Goal: Task Accomplishment & Management: Manage account settings

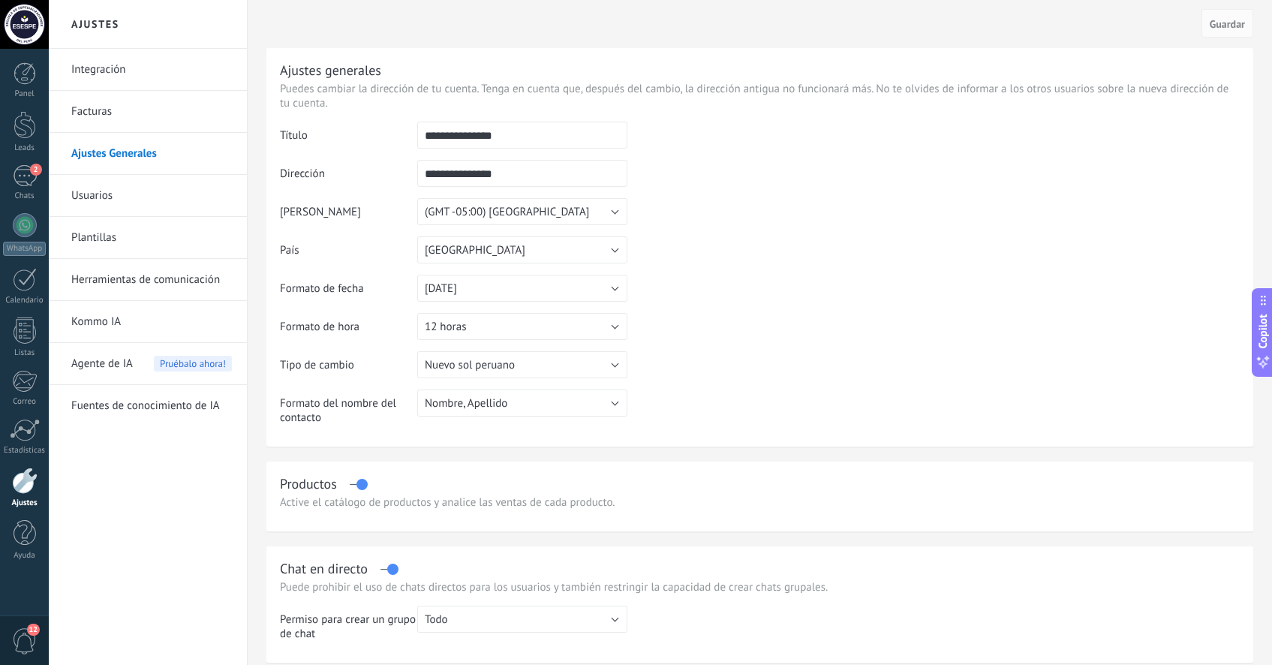
click at [122, 369] on span "Agente de IA" at bounding box center [102, 364] width 62 height 42
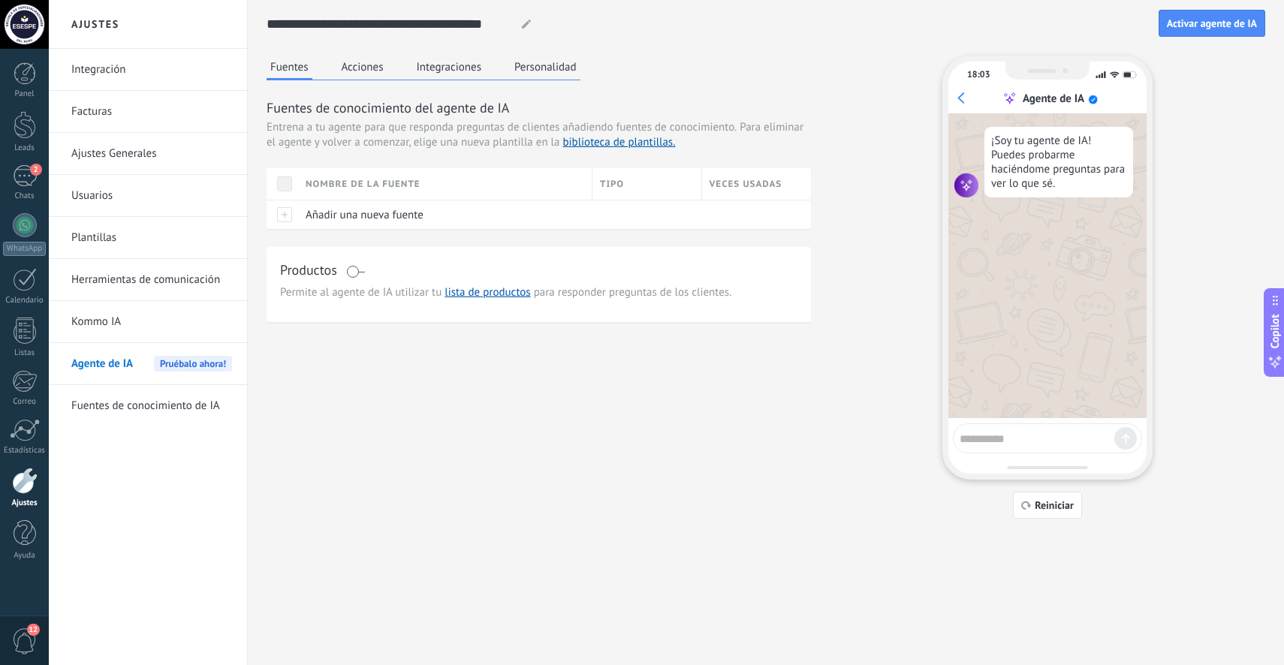
click at [1036, 441] on textarea at bounding box center [1036, 436] width 155 height 19
type textarea "****"
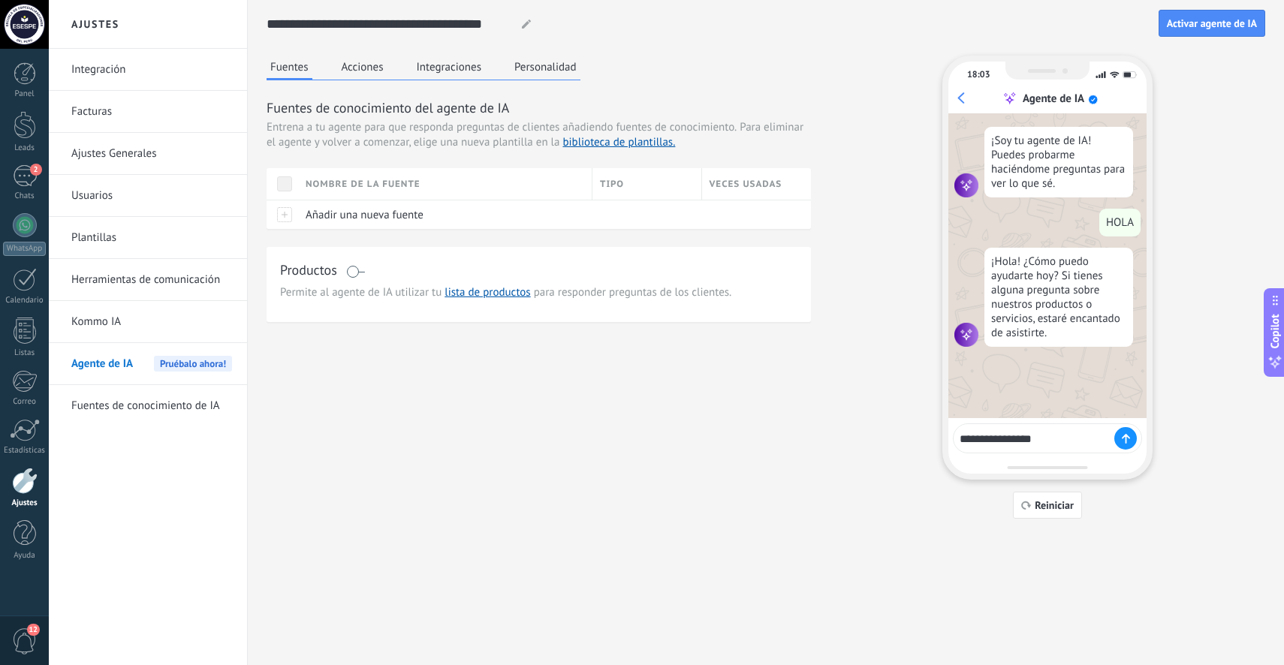
type textarea "**********"
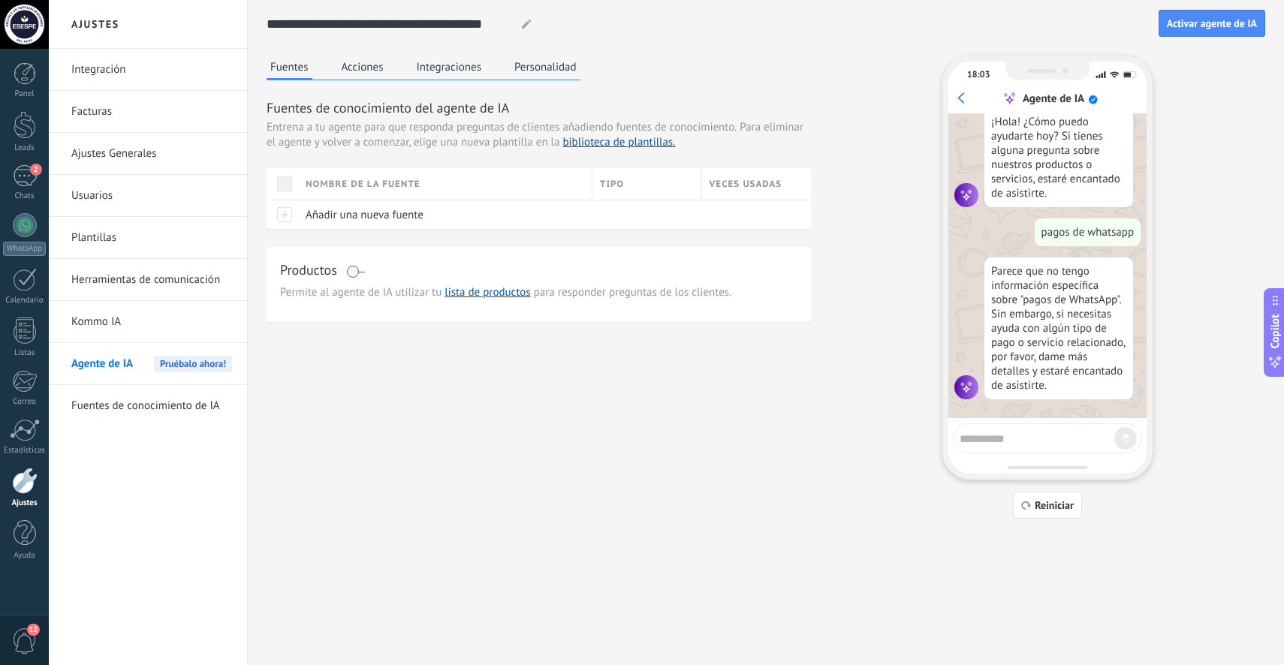
scroll to position [148, 0]
click at [27, 172] on div "2" at bounding box center [25, 176] width 24 height 22
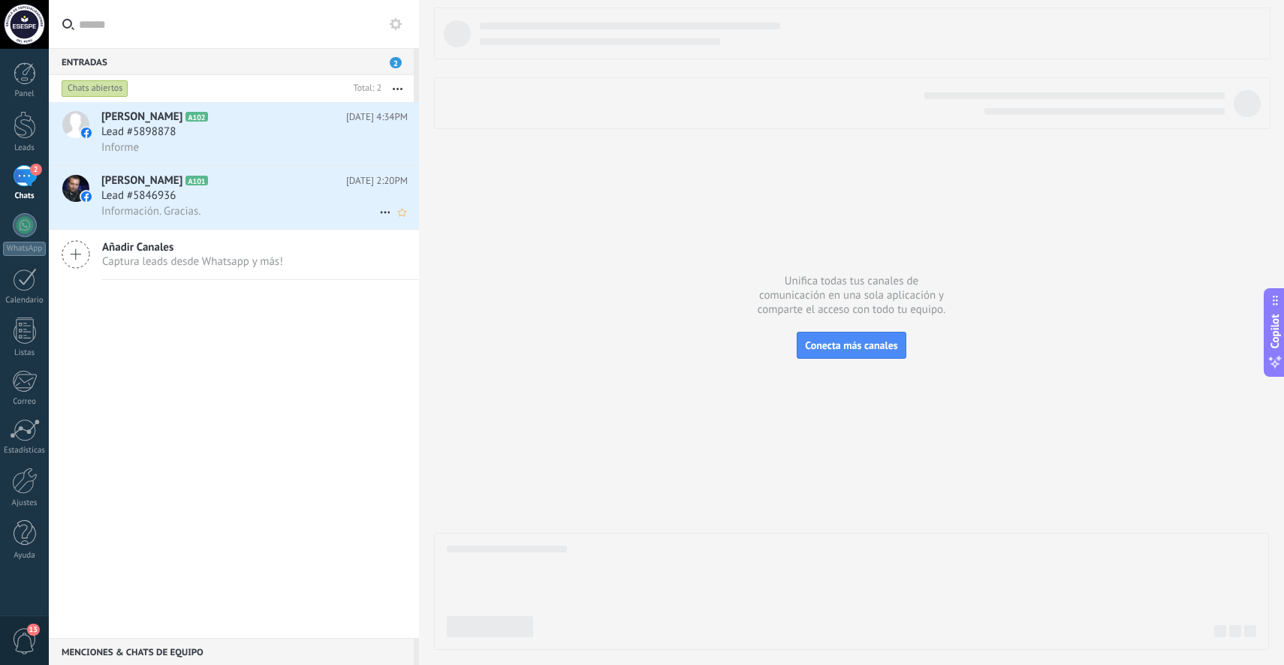
click at [244, 206] on div "Información. Gracias." at bounding box center [254, 211] width 306 height 16
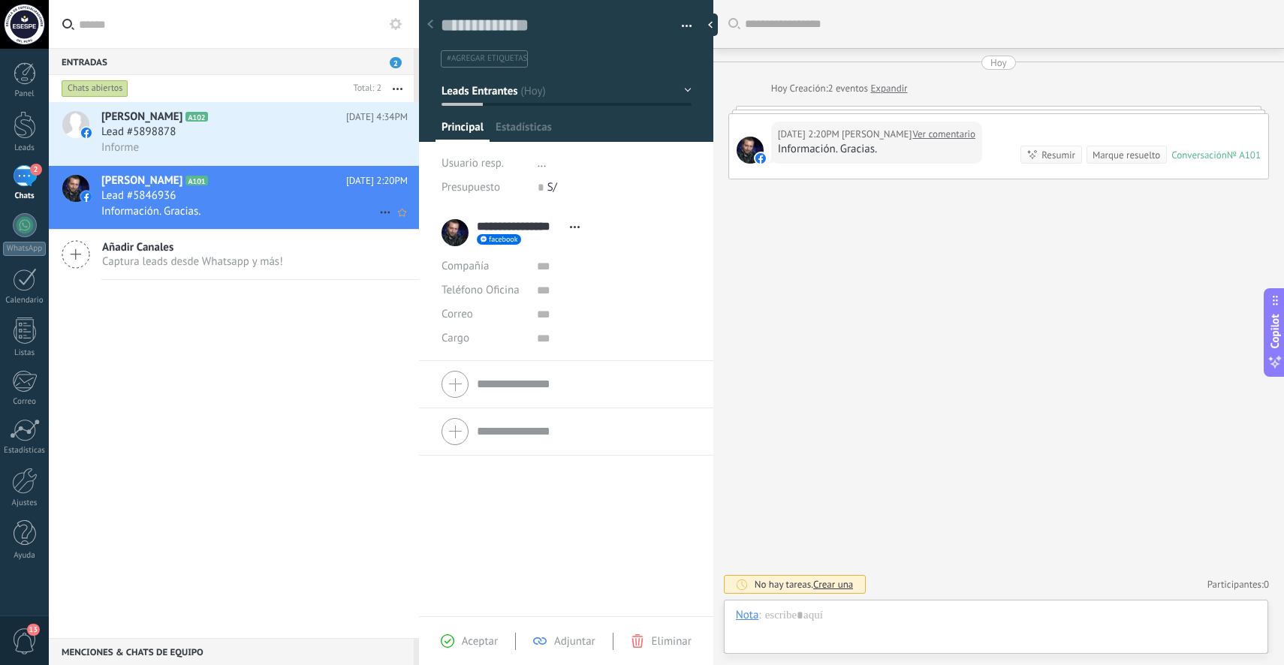
scroll to position [23, 0]
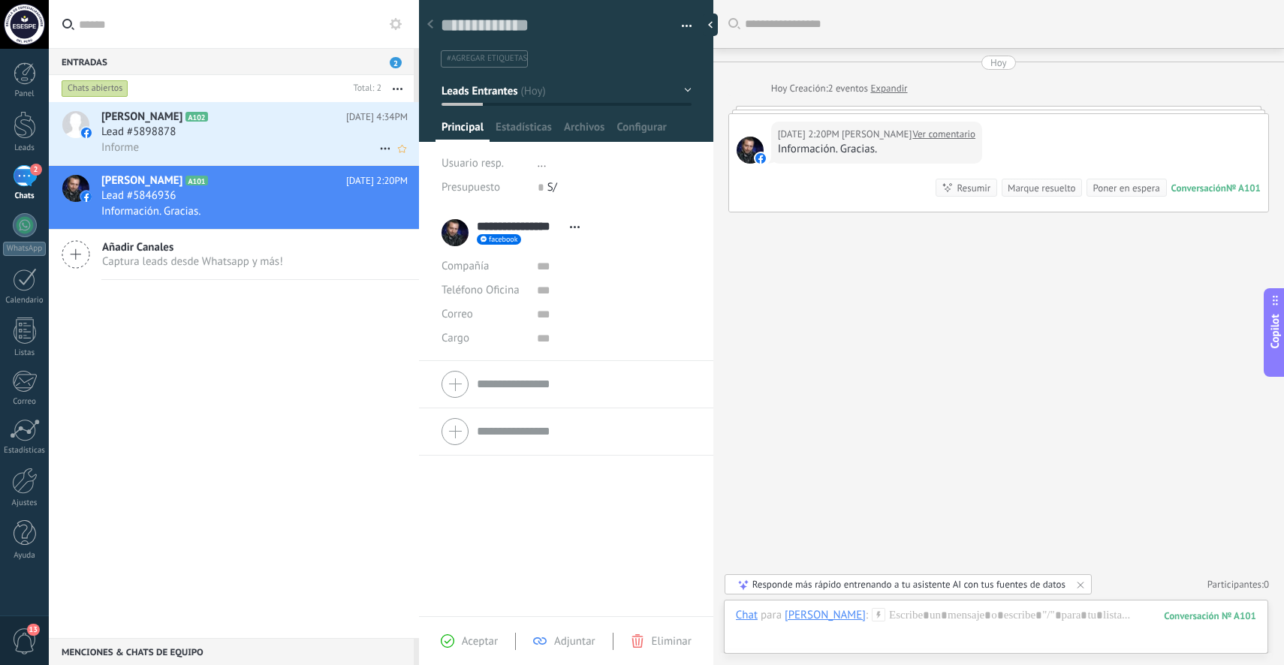
click at [231, 139] on div "Lead #5898878" at bounding box center [254, 132] width 306 height 15
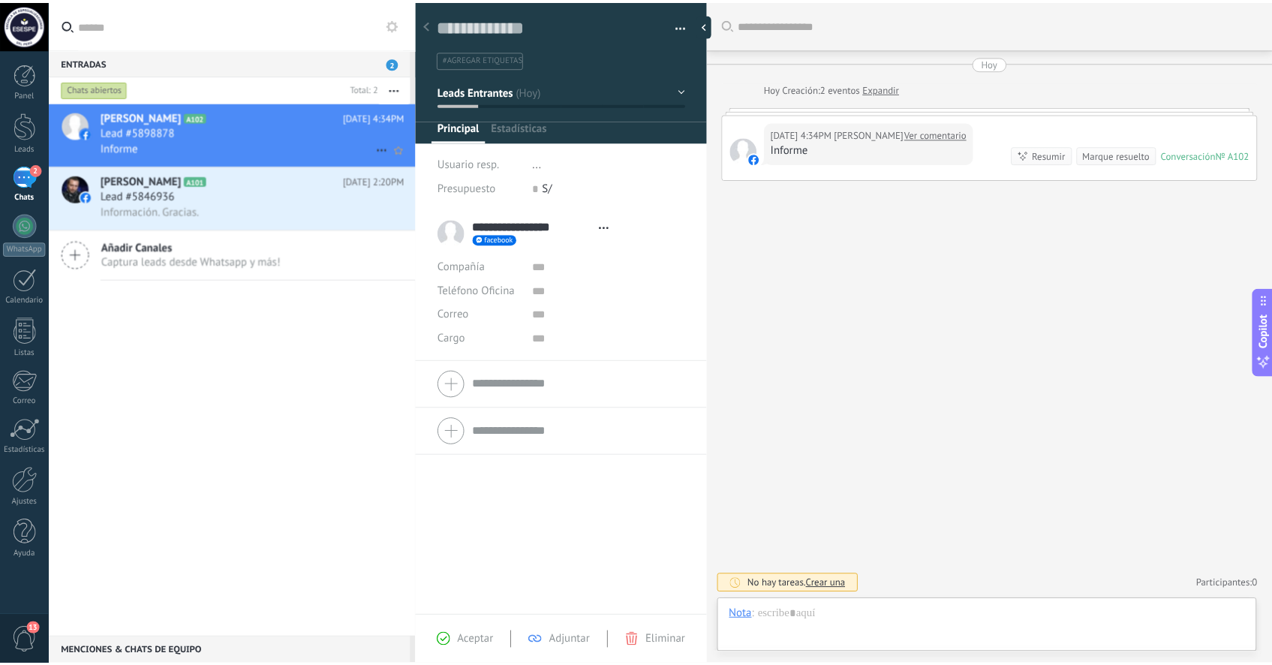
scroll to position [23, 0]
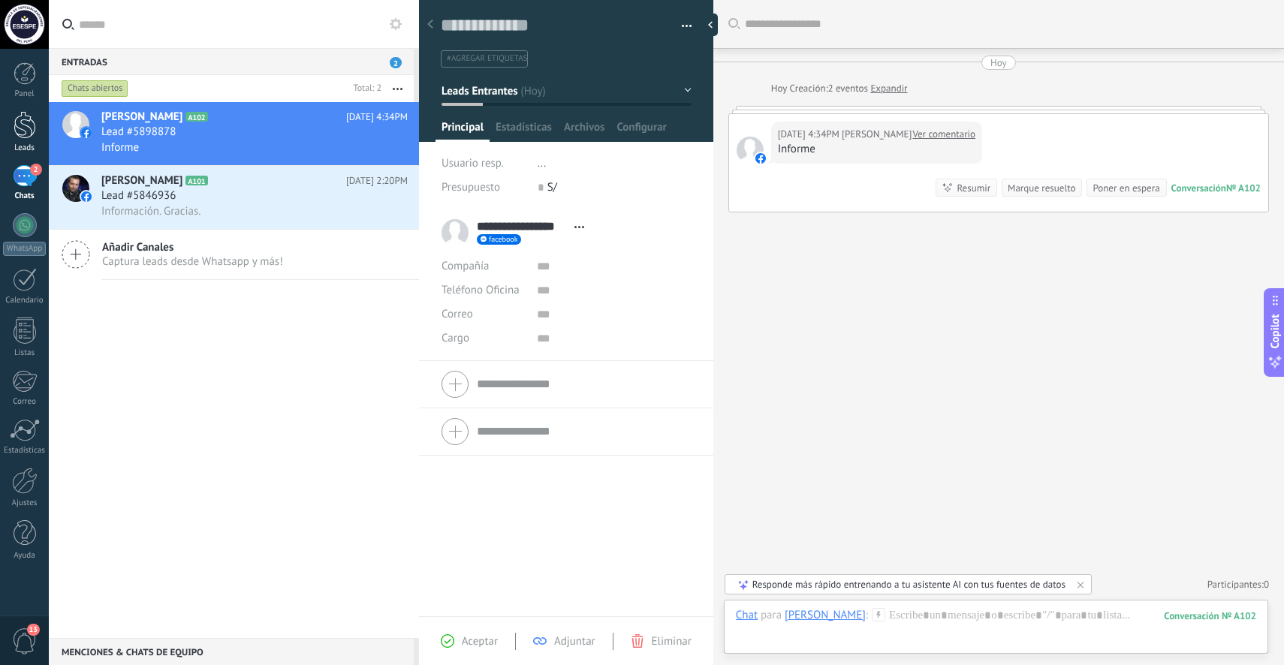
click at [22, 134] on div at bounding box center [25, 125] width 23 height 28
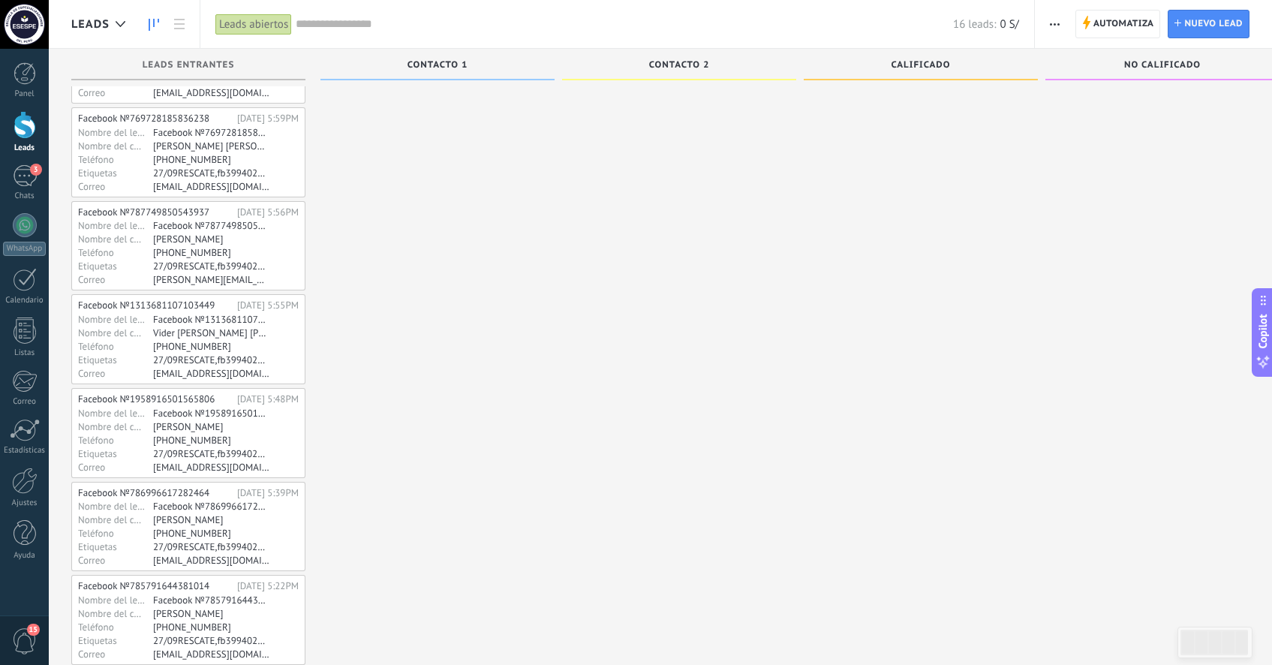
scroll to position [179, 0]
click at [322, 30] on input "text" at bounding box center [625, 25] width 658 height 16
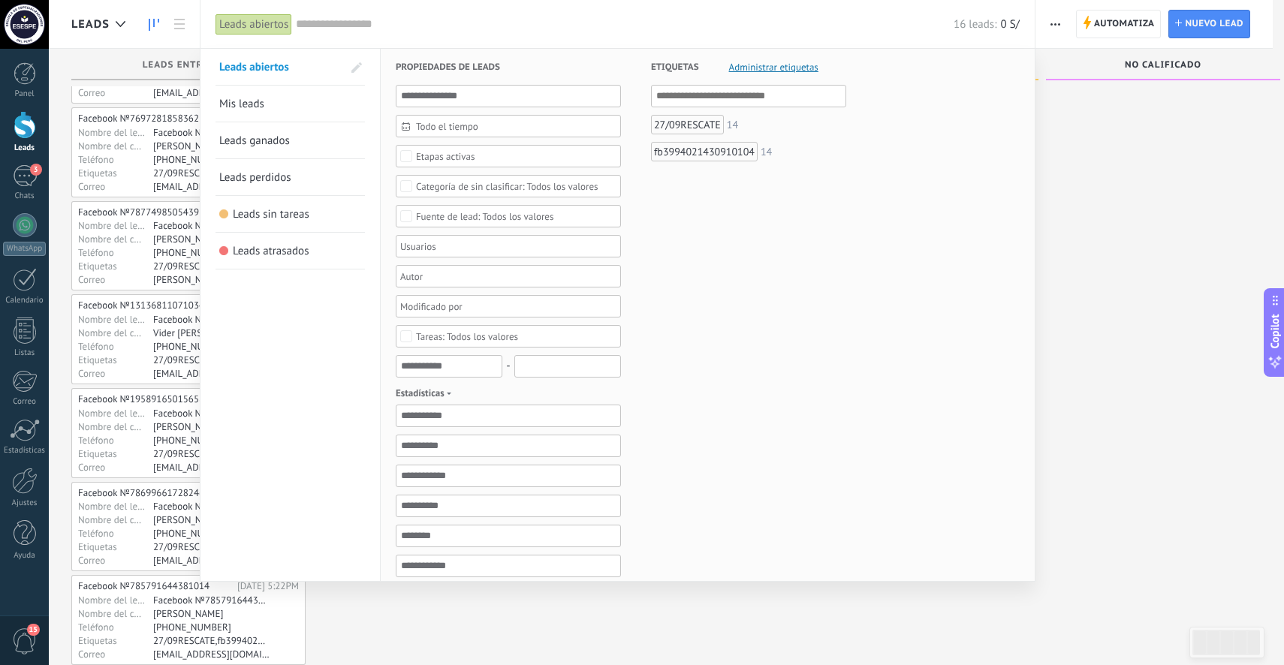
click at [1141, 216] on div at bounding box center [642, 332] width 1284 height 665
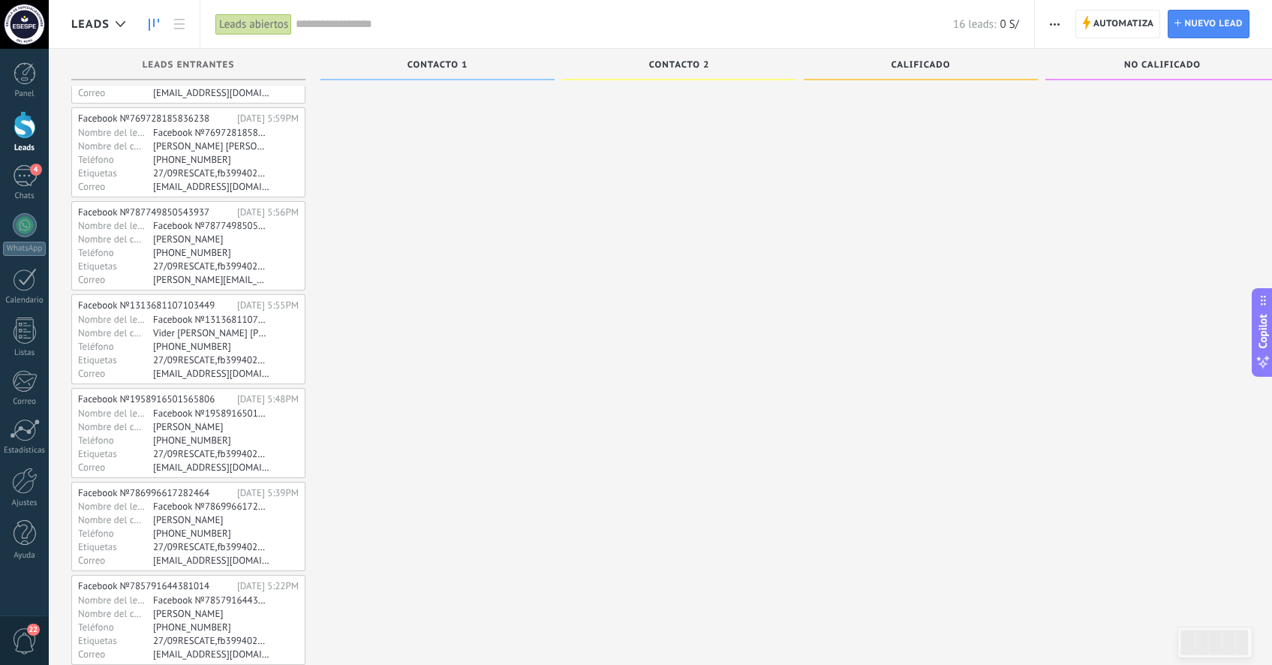
click at [504, 112] on div "Lead rápido" at bounding box center [438, 661] width 234 height 1483
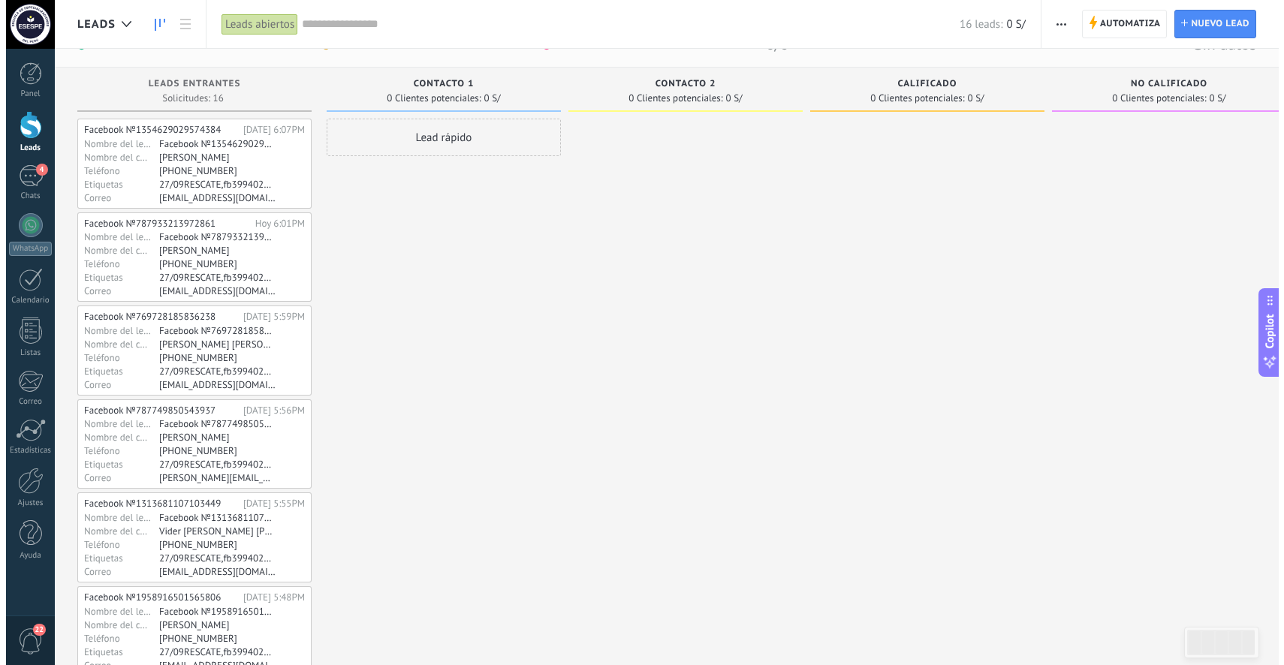
scroll to position [0, 0]
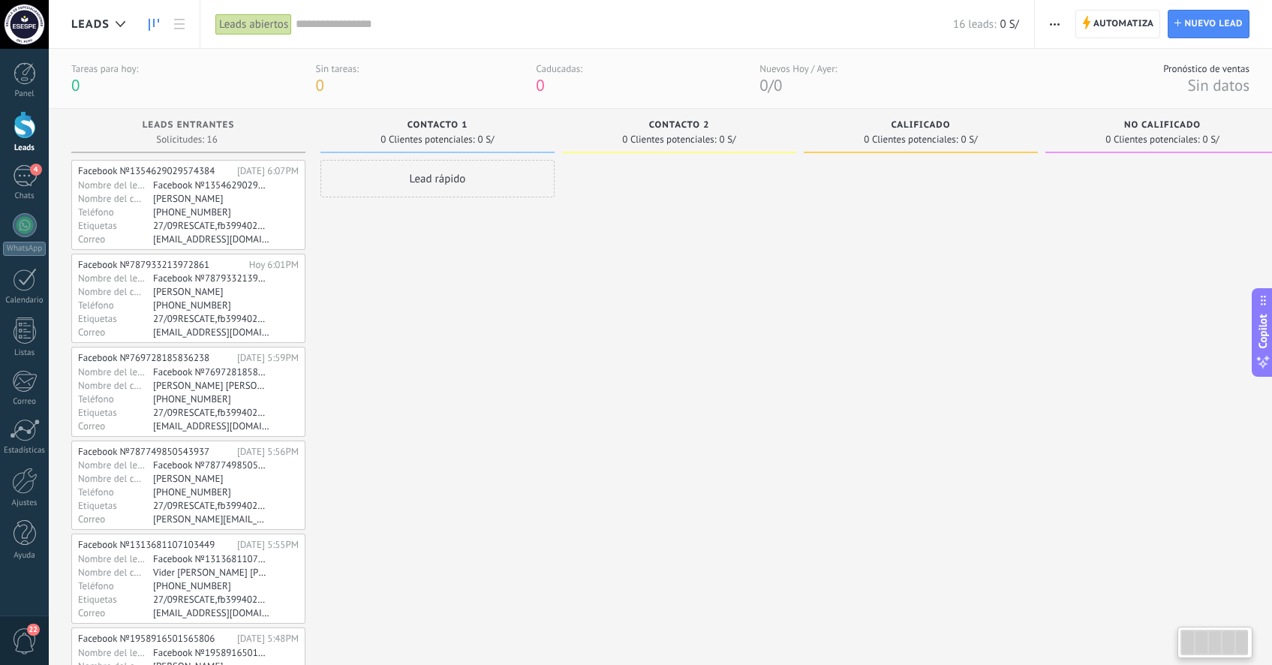
click at [220, 215] on div "[PHONE_NUMBER]" at bounding box center [211, 212] width 116 height 12
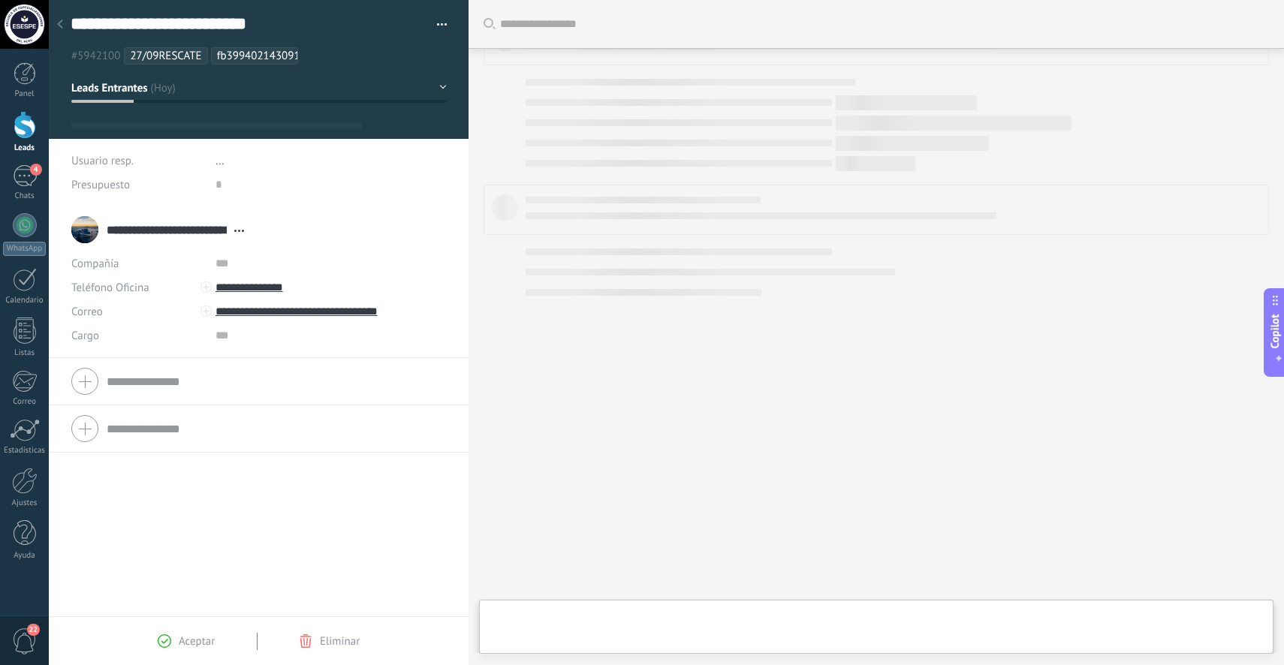
type textarea "**********"
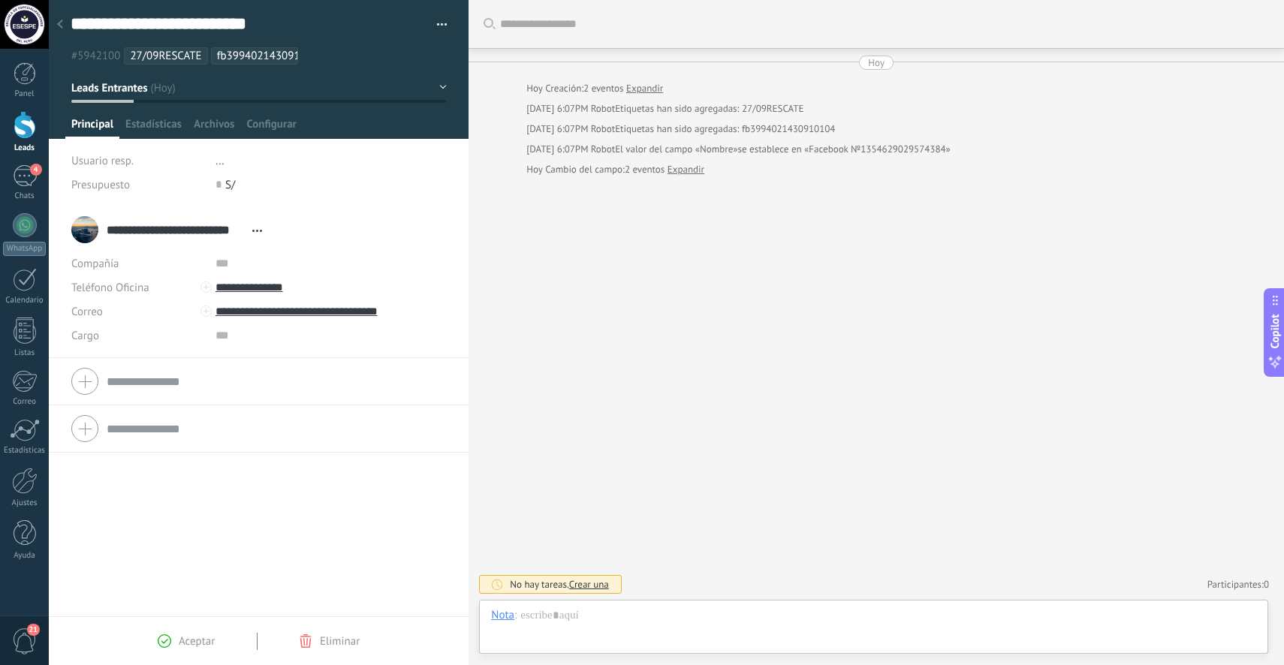
click at [179, 85] on button "Leads Entrantes" at bounding box center [258, 87] width 375 height 27
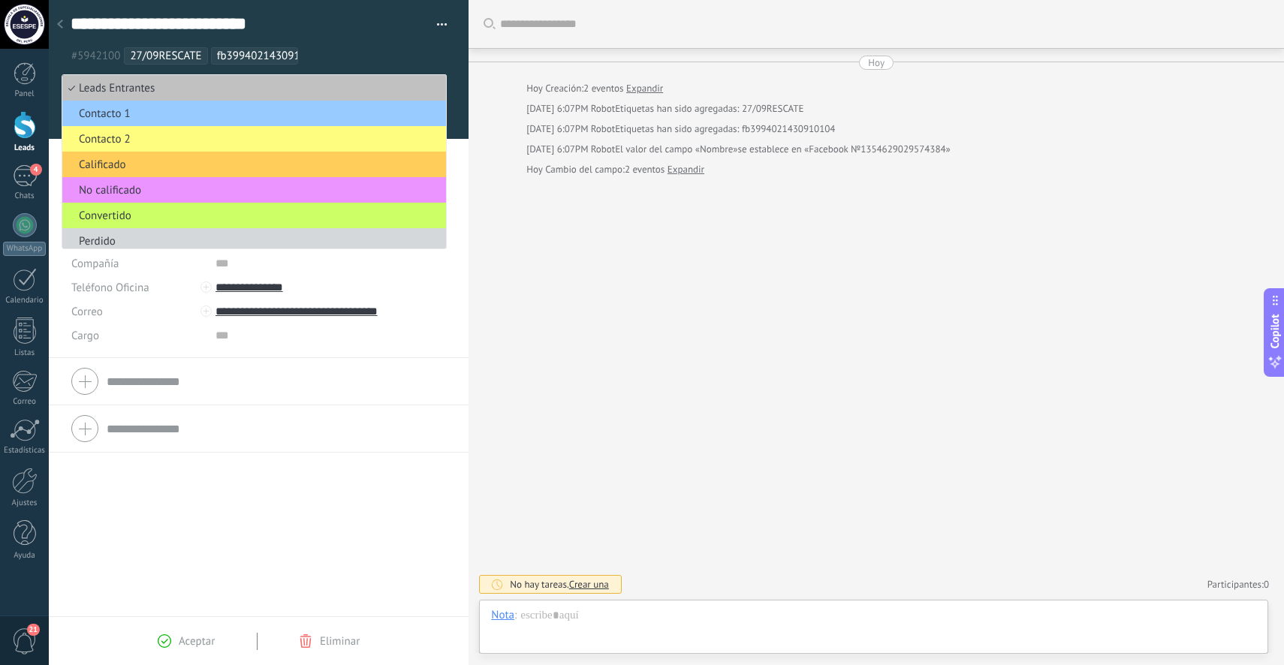
click at [437, 53] on ul "#5942100 27/09RESCATE fb3994021430910104" at bounding box center [256, 56] width 374 height 20
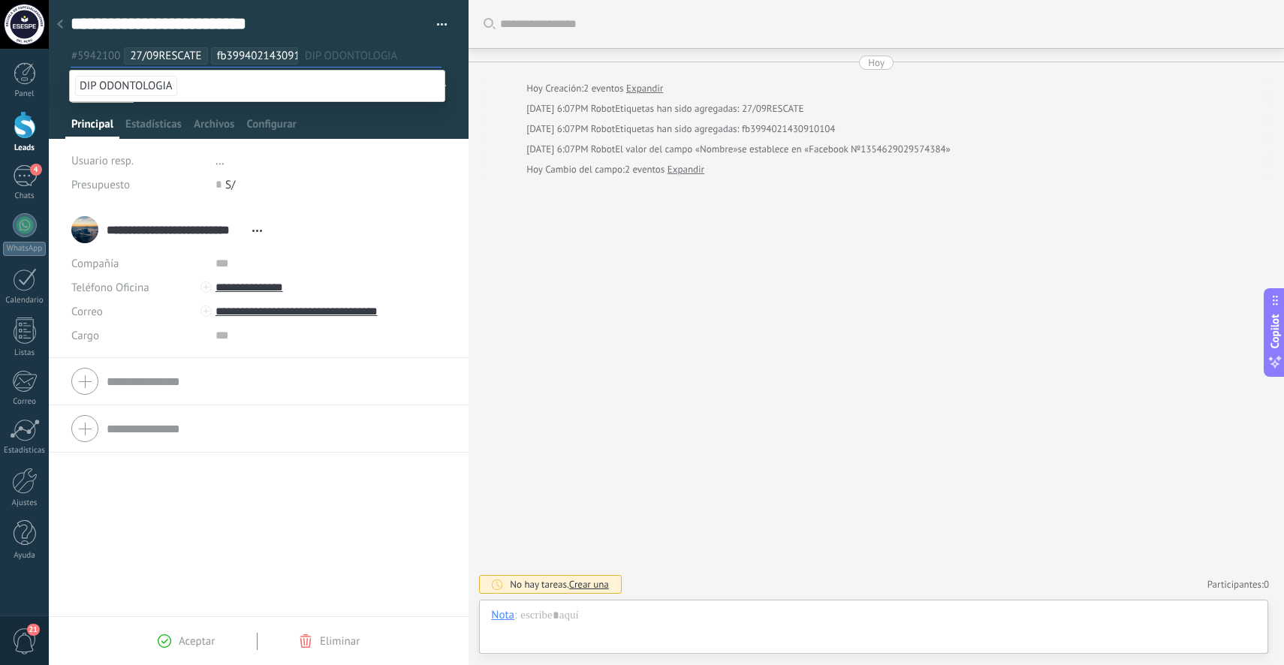
click at [410, 149] on li "..." at bounding box center [330, 161] width 231 height 24
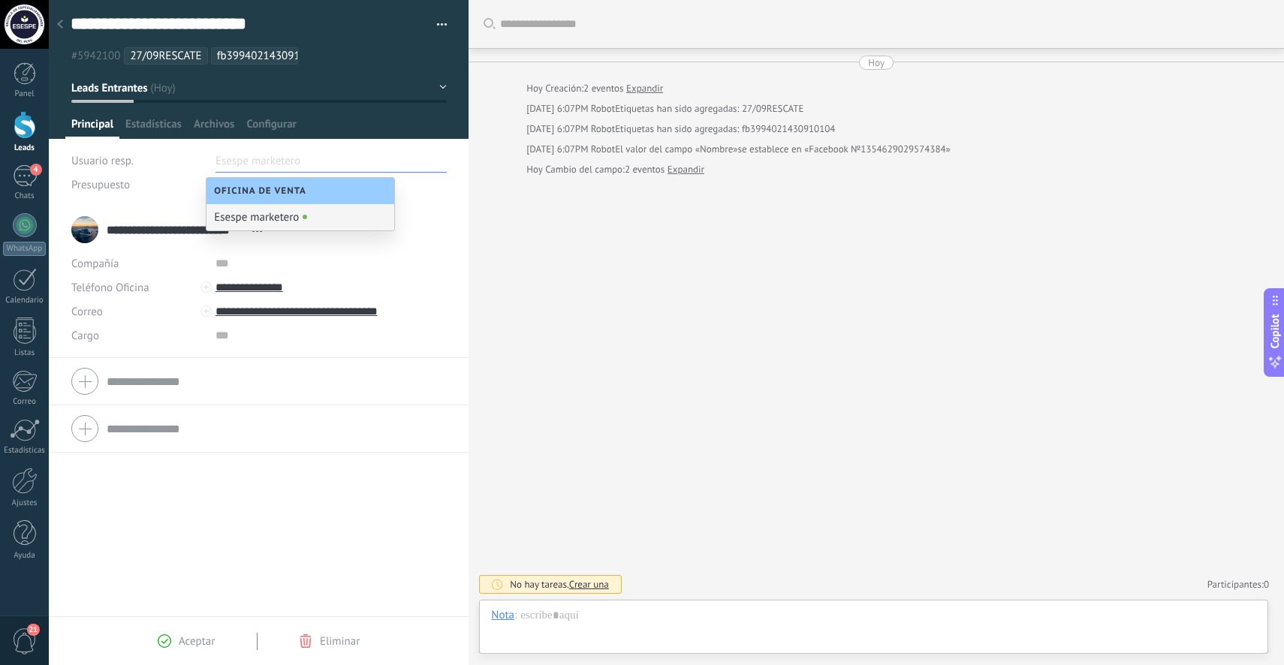
click at [345, 492] on div "**********" at bounding box center [259, 435] width 420 height 459
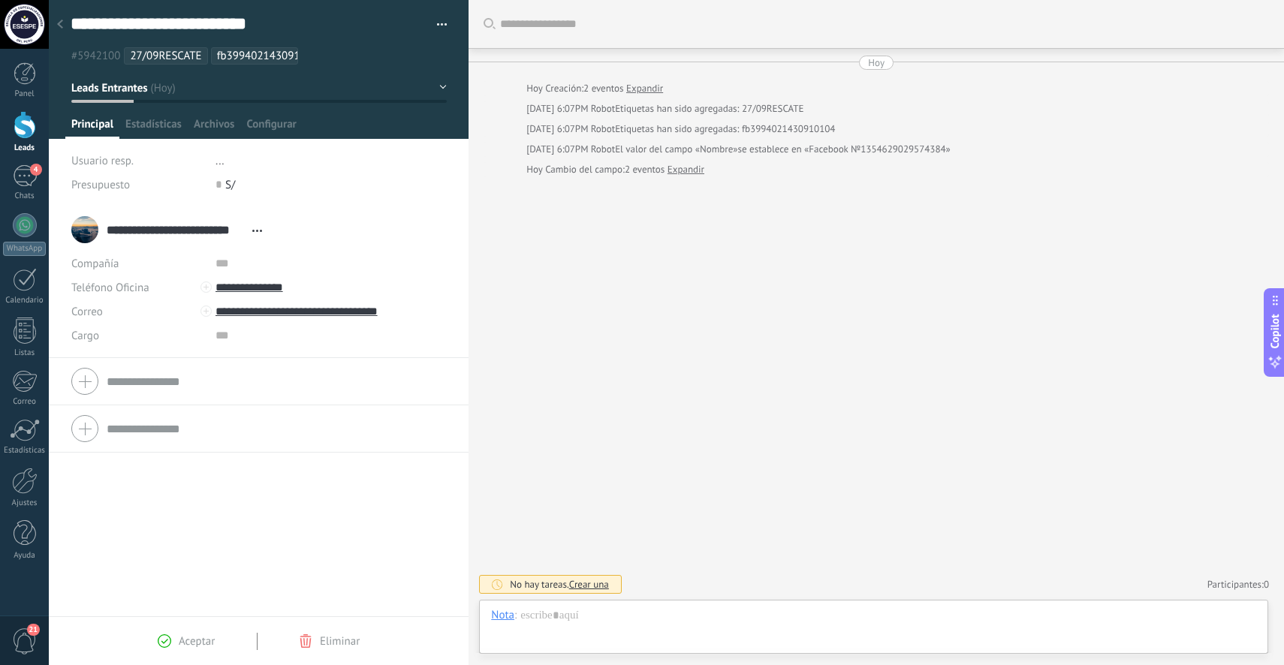
click at [278, 165] on li "..." at bounding box center [330, 161] width 231 height 24
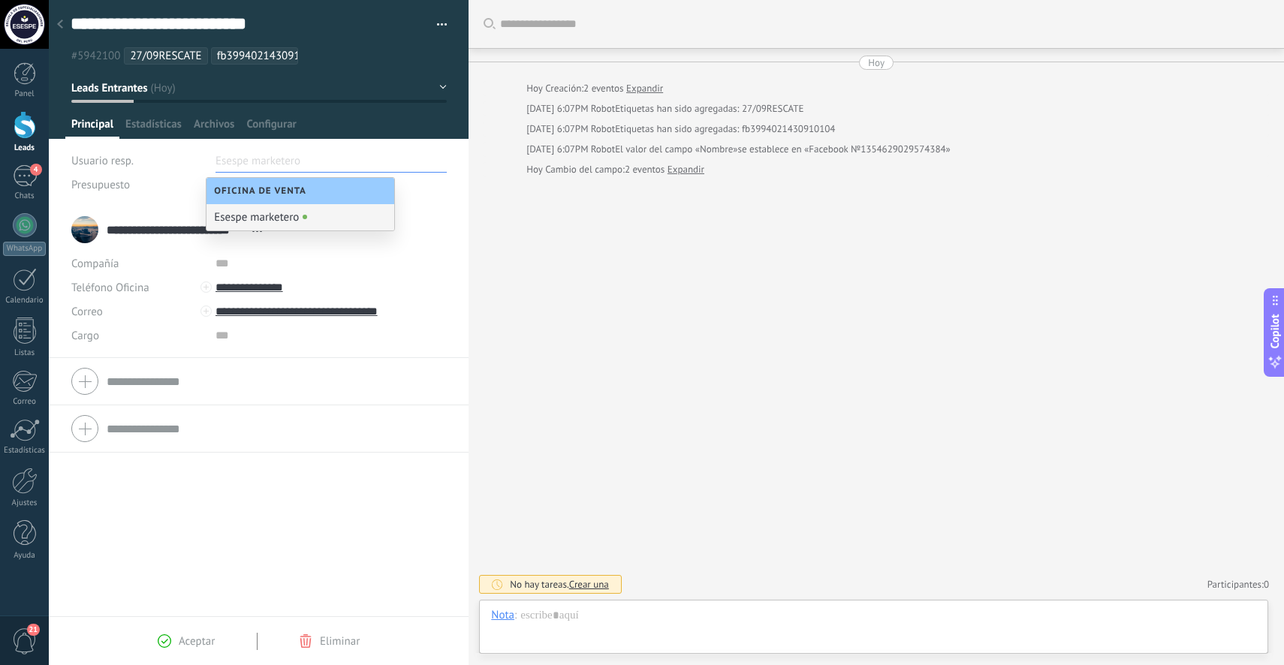
click at [381, 466] on div "**********" at bounding box center [259, 411] width 420 height 410
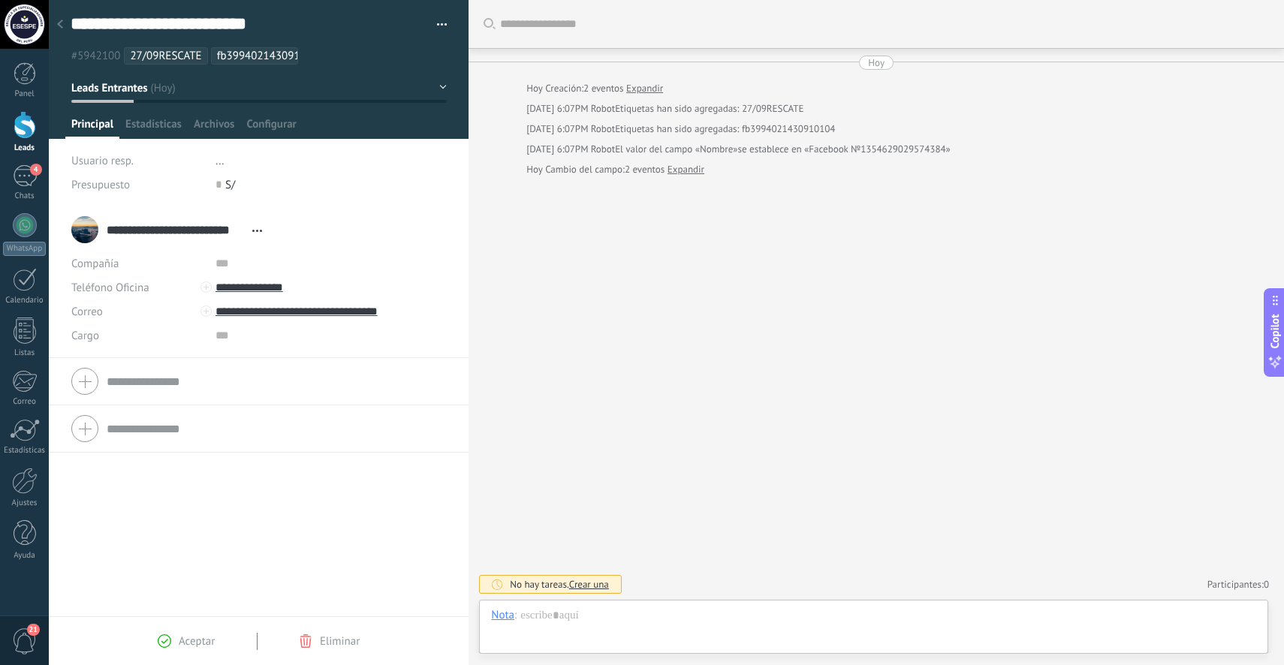
click at [614, 324] on div "Buscar Carga más [DATE] [DATE] Creación: 2 eventos Expandir [DATE] 6:07PM Robot…" at bounding box center [875, 332] width 815 height 665
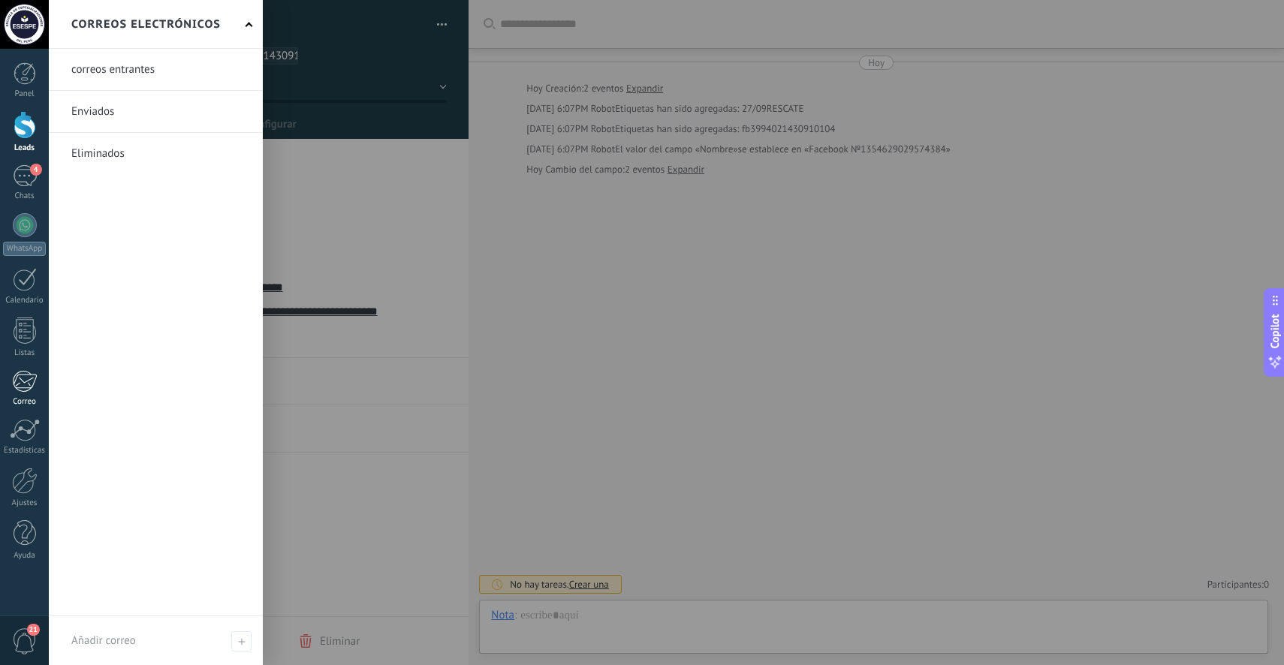
click at [30, 384] on div at bounding box center [24, 381] width 25 height 23
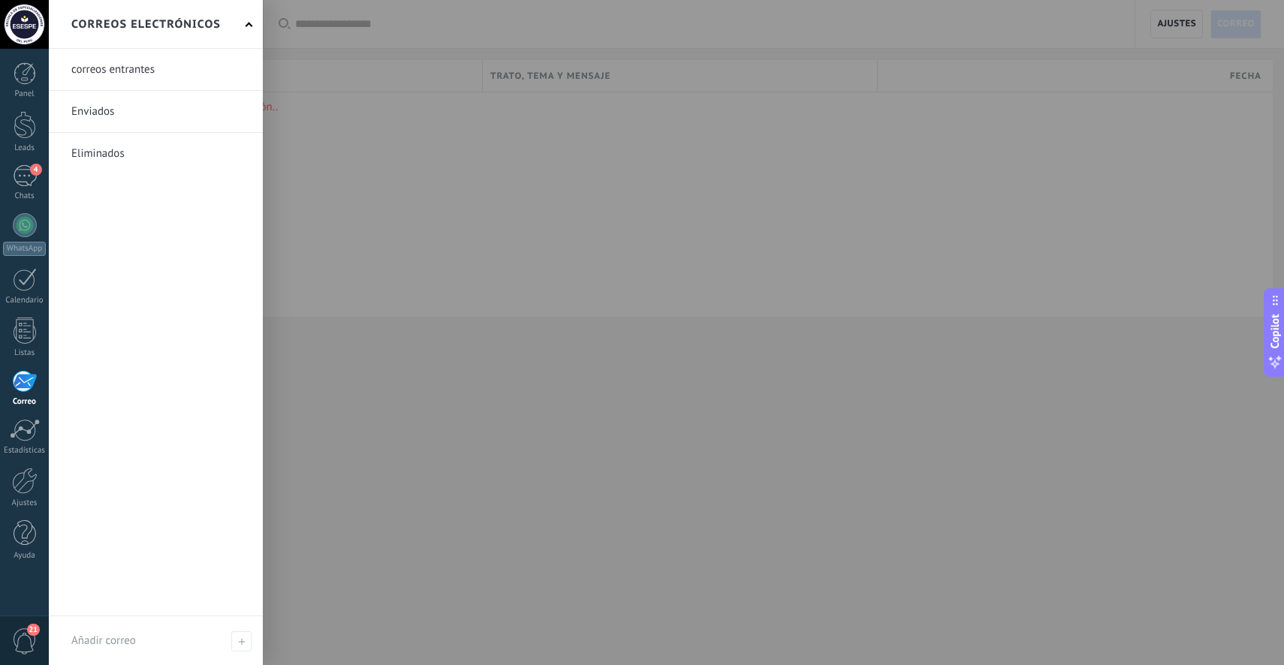
click at [26, 381] on div at bounding box center [24, 381] width 25 height 23
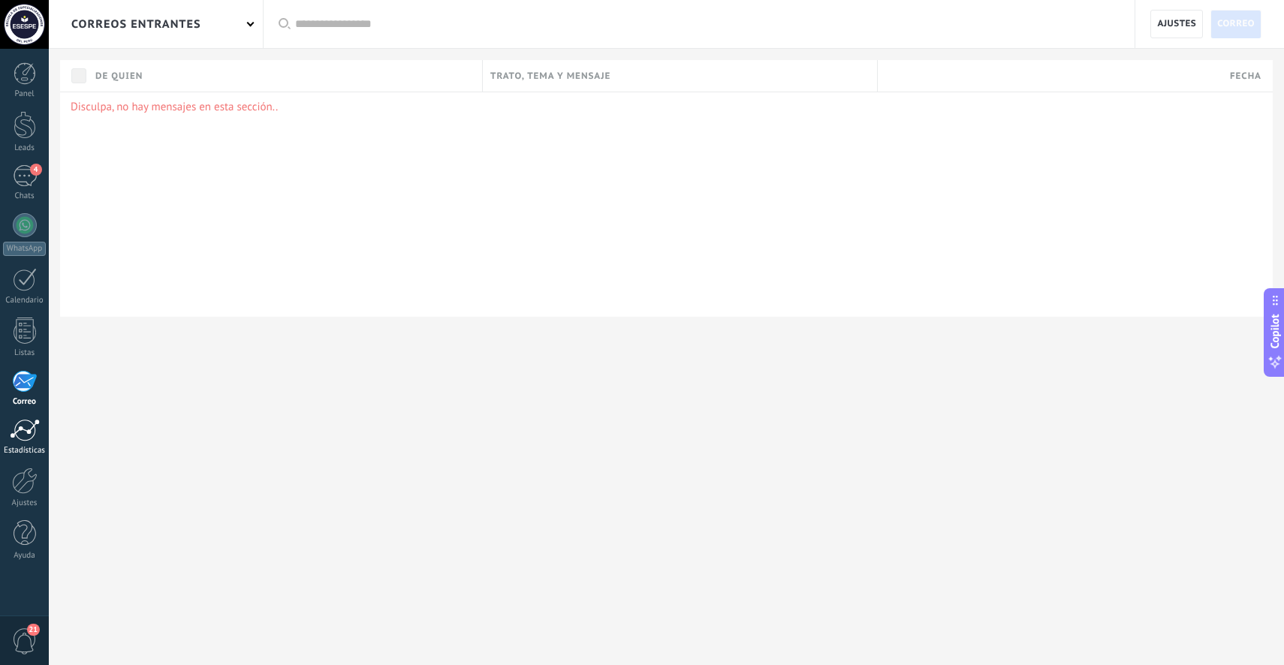
click at [22, 426] on div at bounding box center [25, 430] width 30 height 23
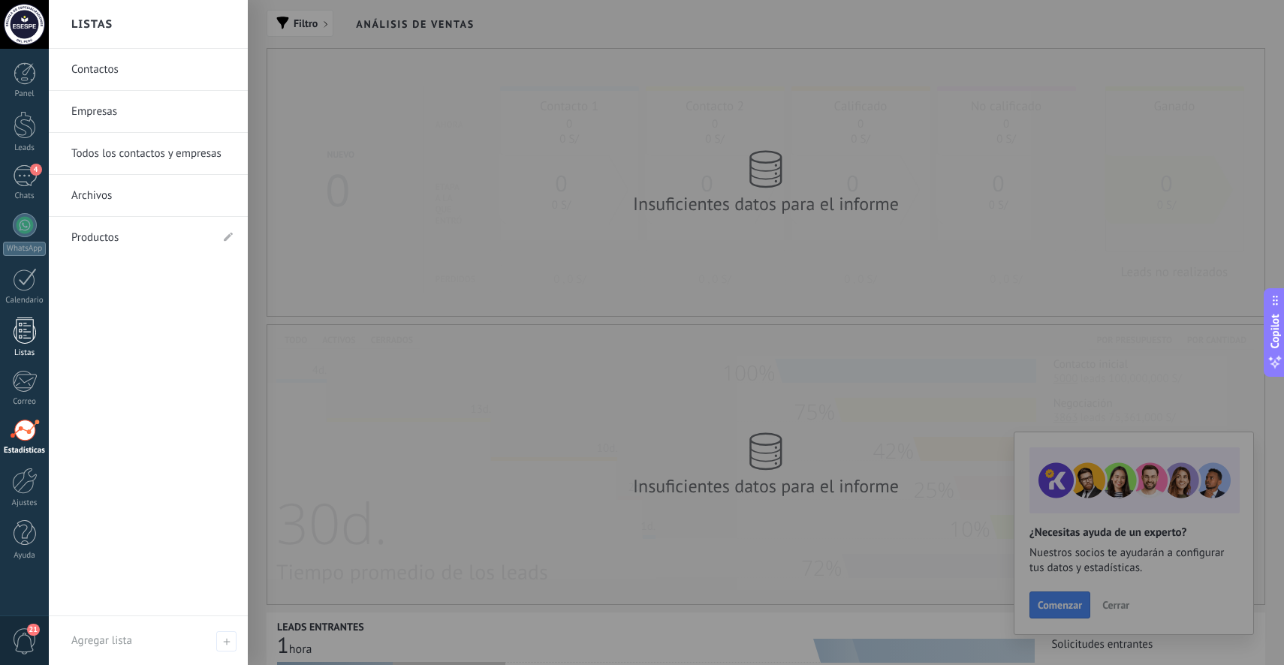
click at [35, 342] on div at bounding box center [25, 331] width 23 height 26
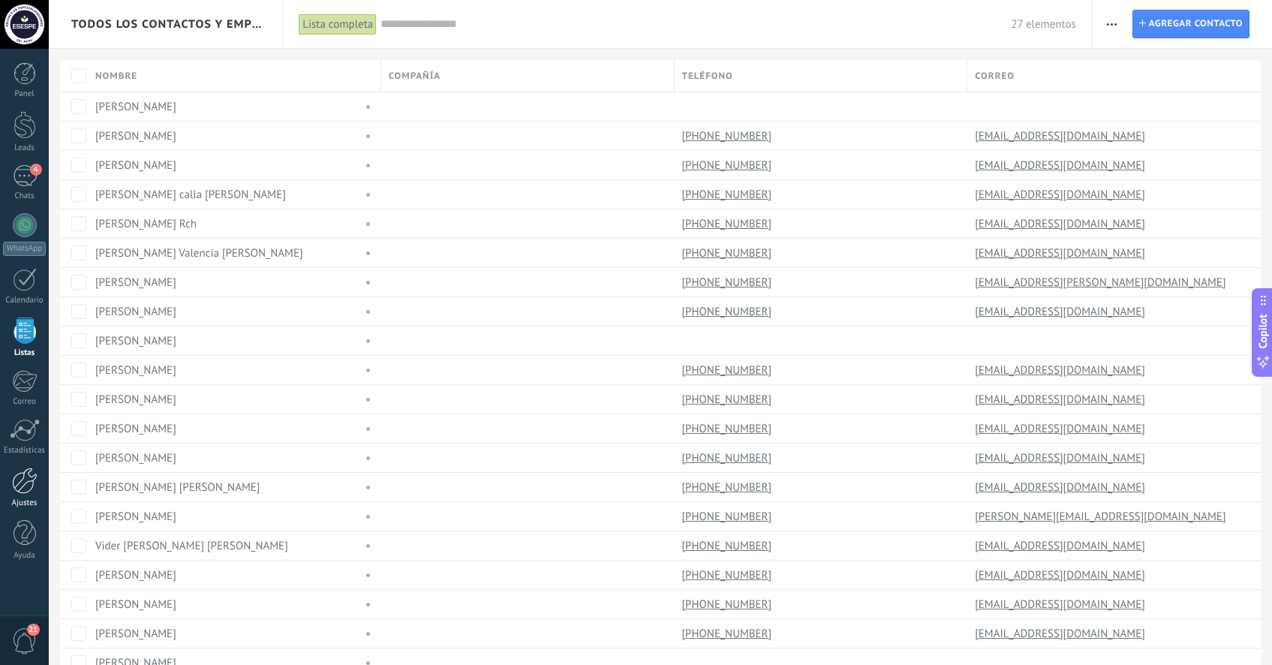
click at [19, 486] on div at bounding box center [25, 481] width 26 height 26
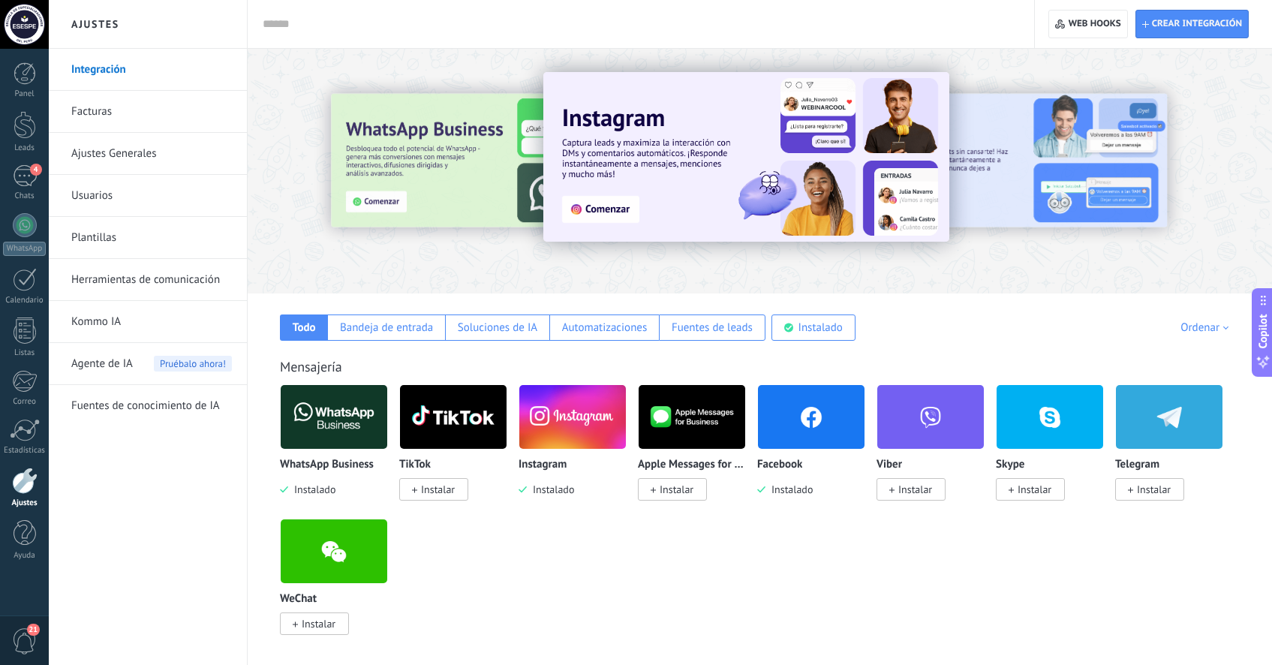
click at [126, 326] on link "Kommo IA" at bounding box center [151, 322] width 161 height 42
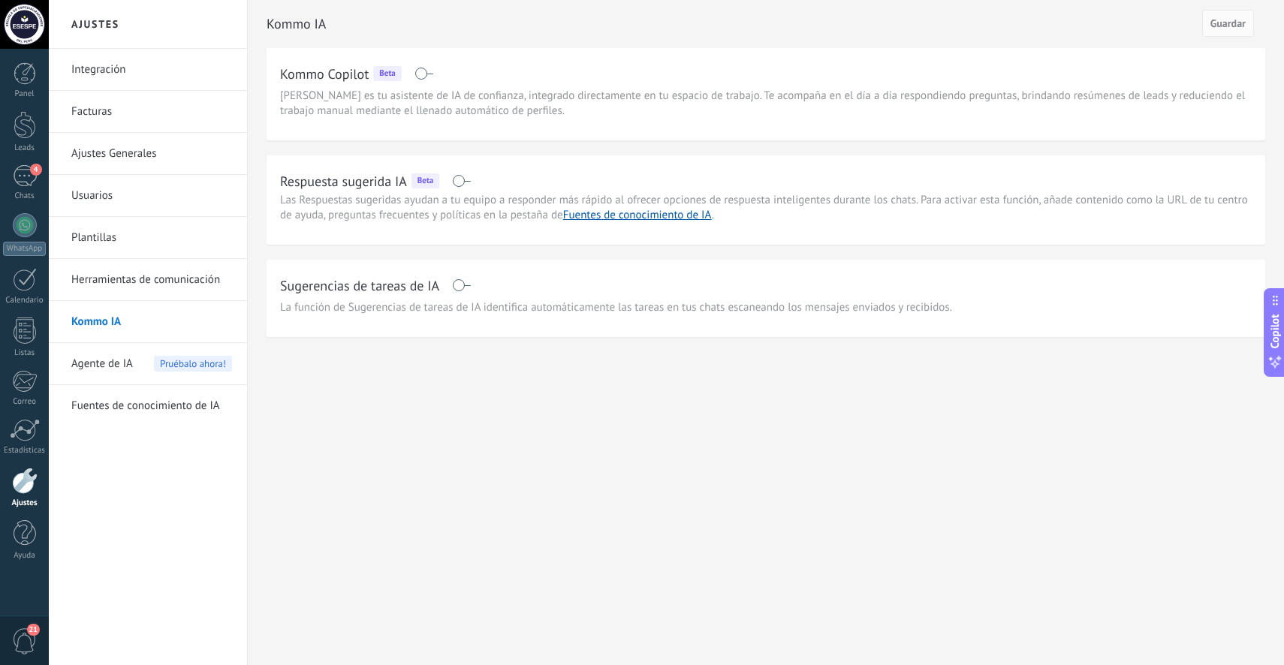
click at [105, 360] on span "Agente de IA" at bounding box center [102, 364] width 62 height 42
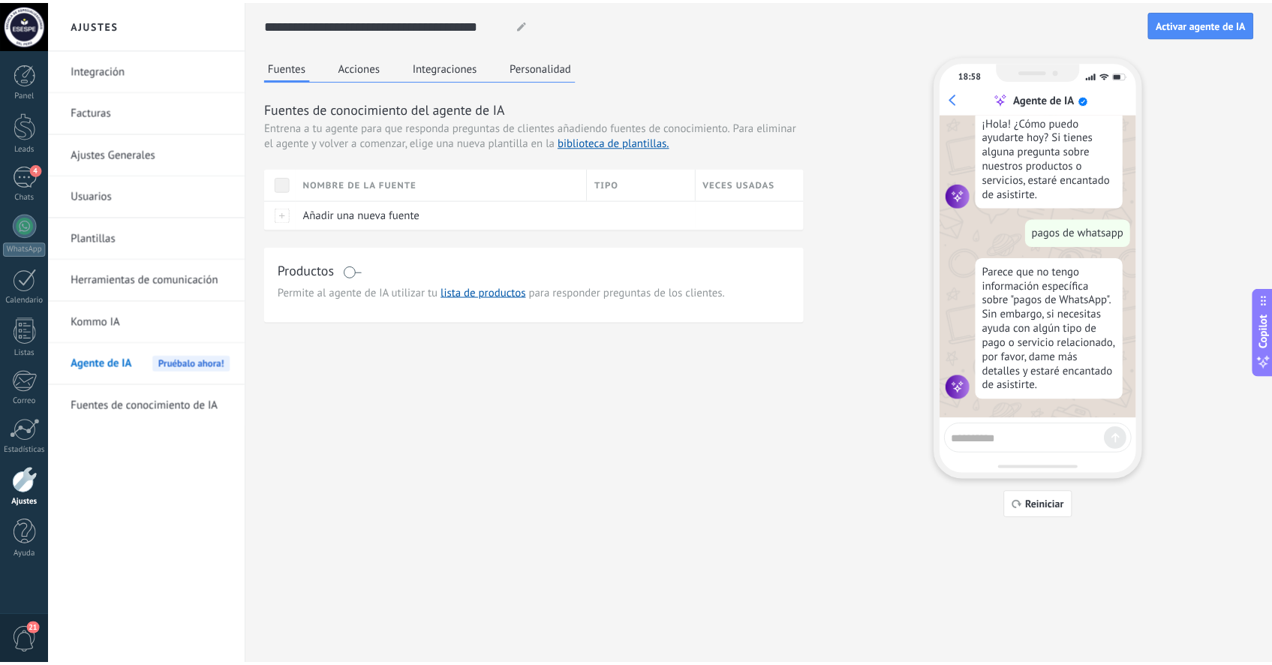
scroll to position [148, 0]
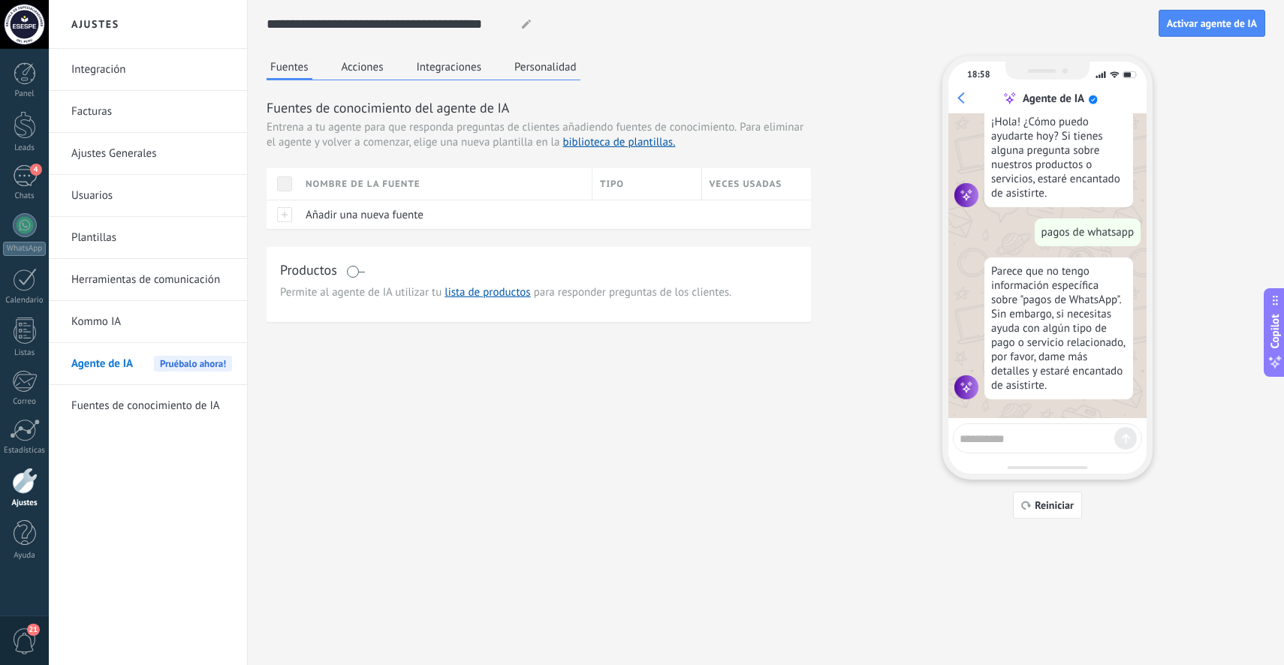
click at [348, 68] on button "Acciones" at bounding box center [363, 67] width 50 height 23
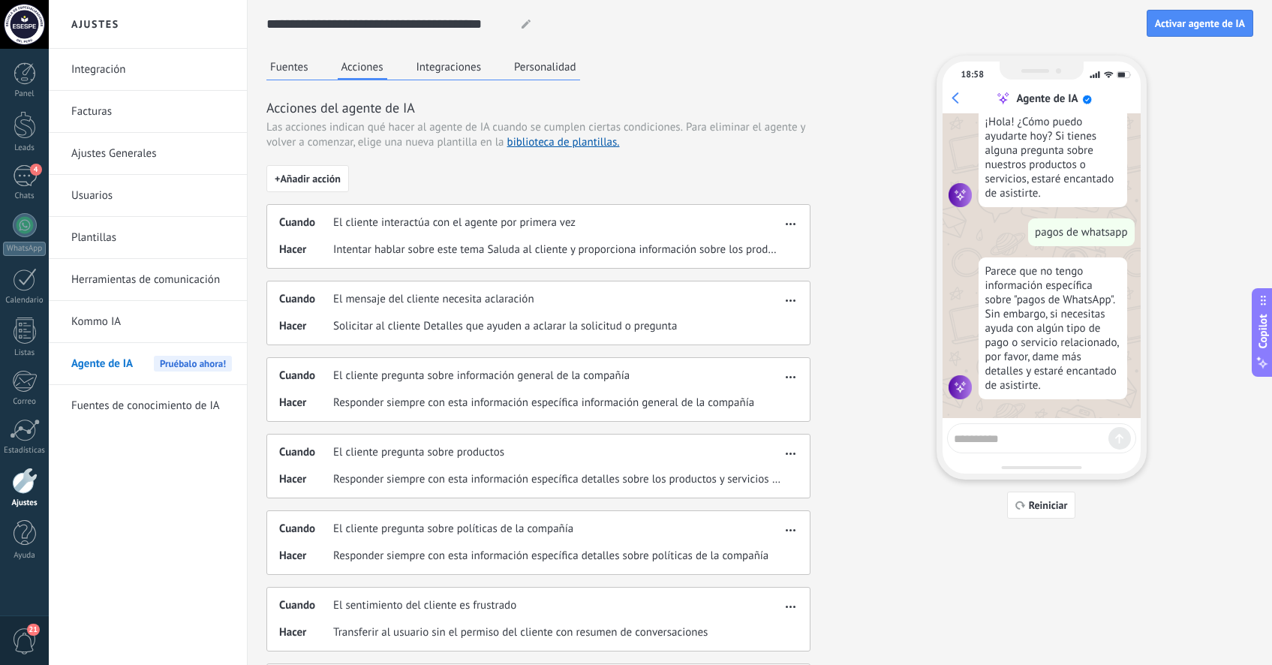
click at [390, 226] on span "El cliente interactúa con el agente por primera vez" at bounding box center [454, 222] width 242 height 15
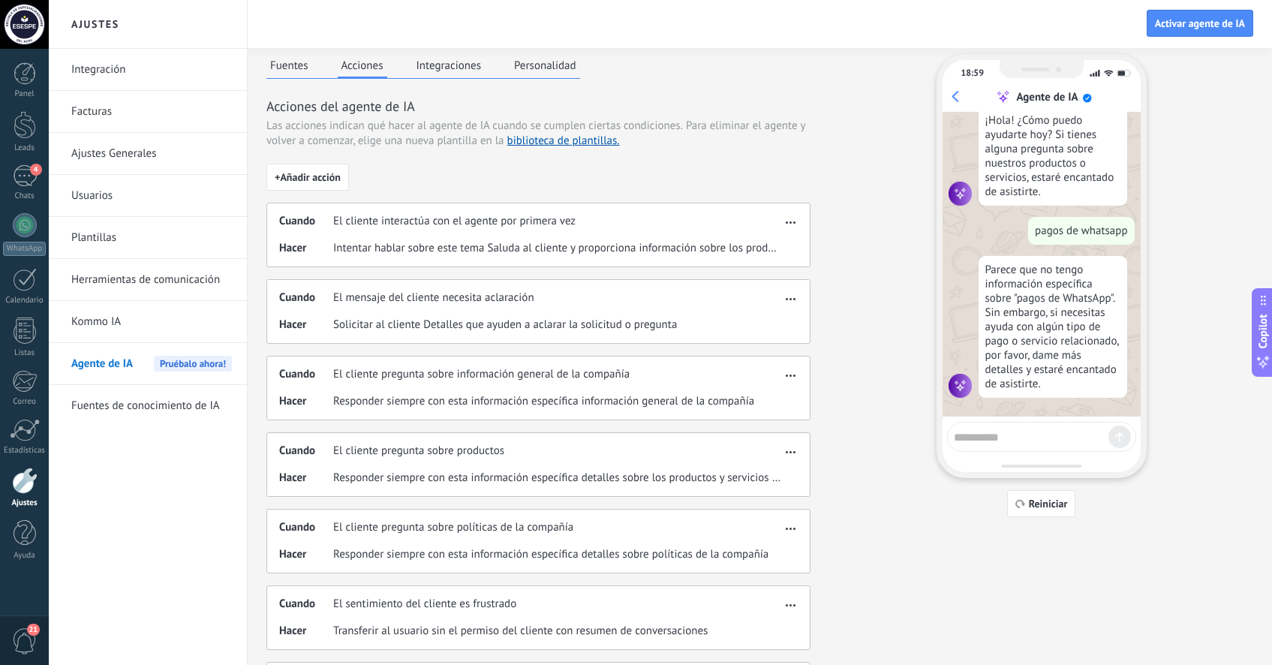
scroll to position [0, 0]
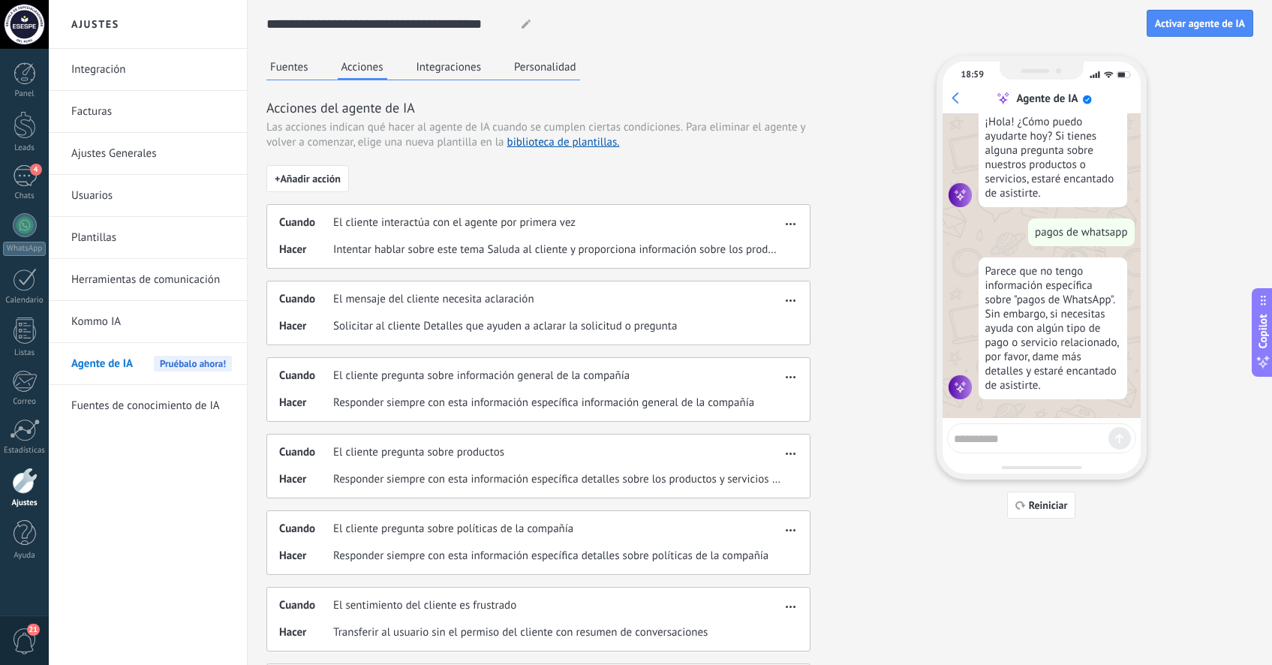
click at [607, 477] on span "Responder siempre con esta información específica detalles sobre los productos …" at bounding box center [557, 479] width 448 height 15
click at [474, 71] on button "Integraciones" at bounding box center [449, 67] width 73 height 23
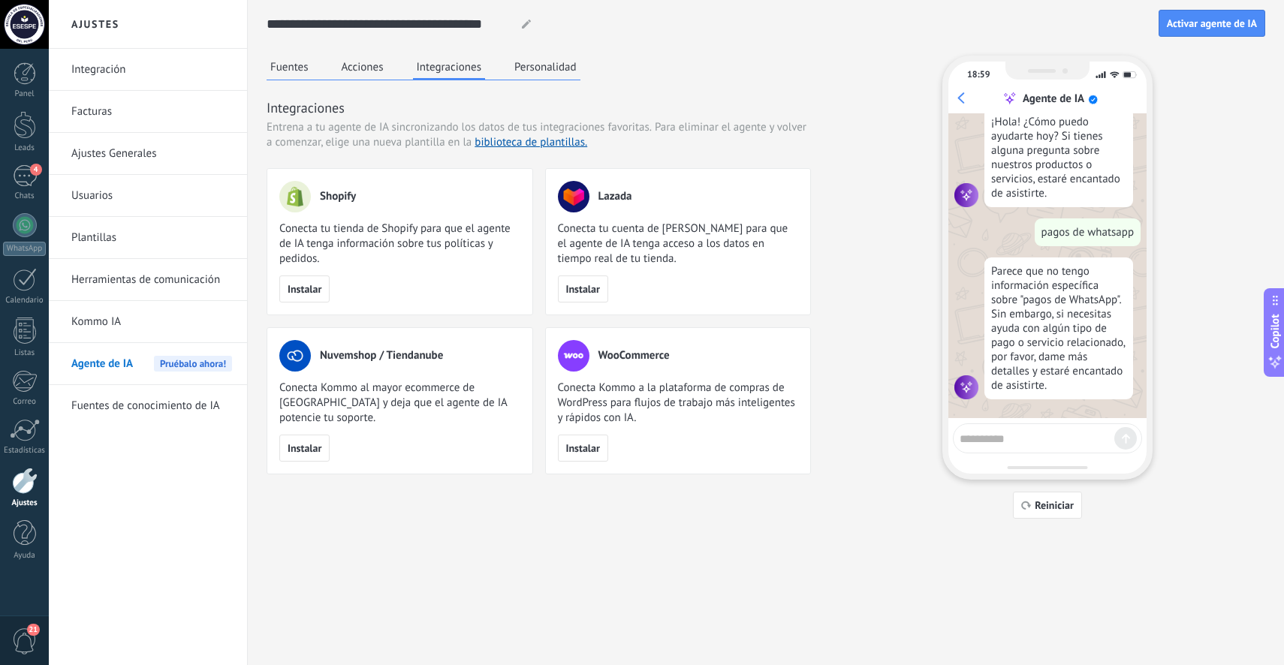
click at [567, 69] on button "Personalidad" at bounding box center [545, 67] width 70 height 23
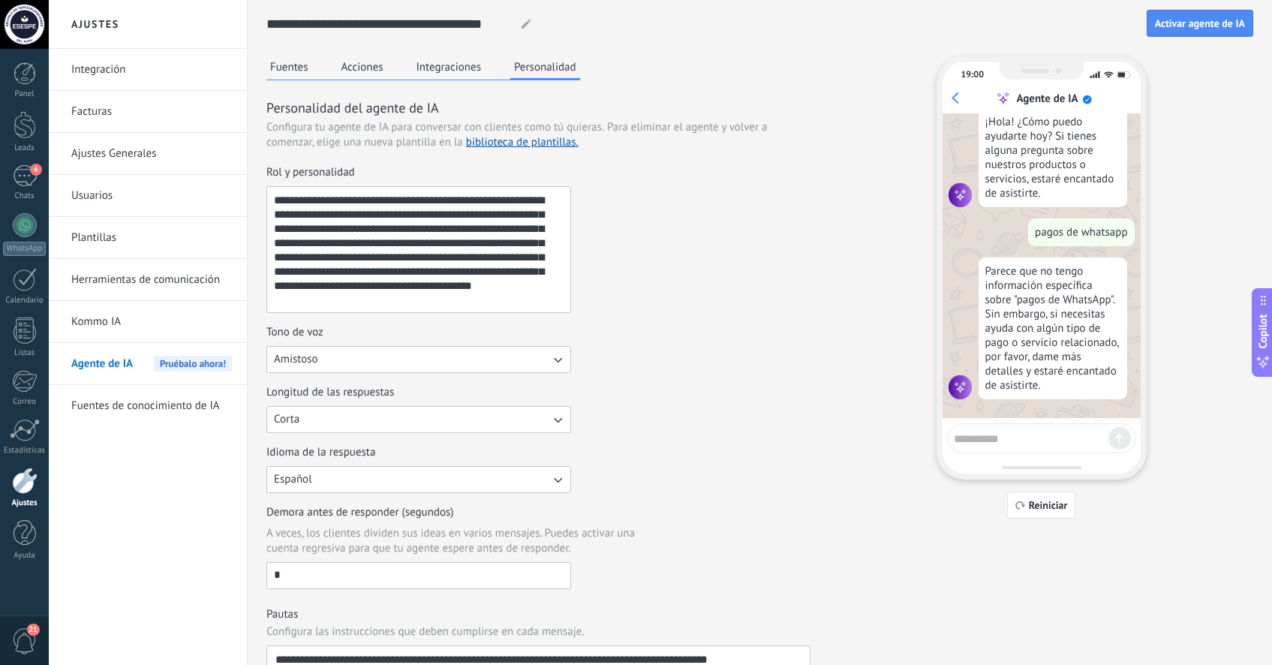
click at [441, 70] on button "Integraciones" at bounding box center [449, 67] width 73 height 23
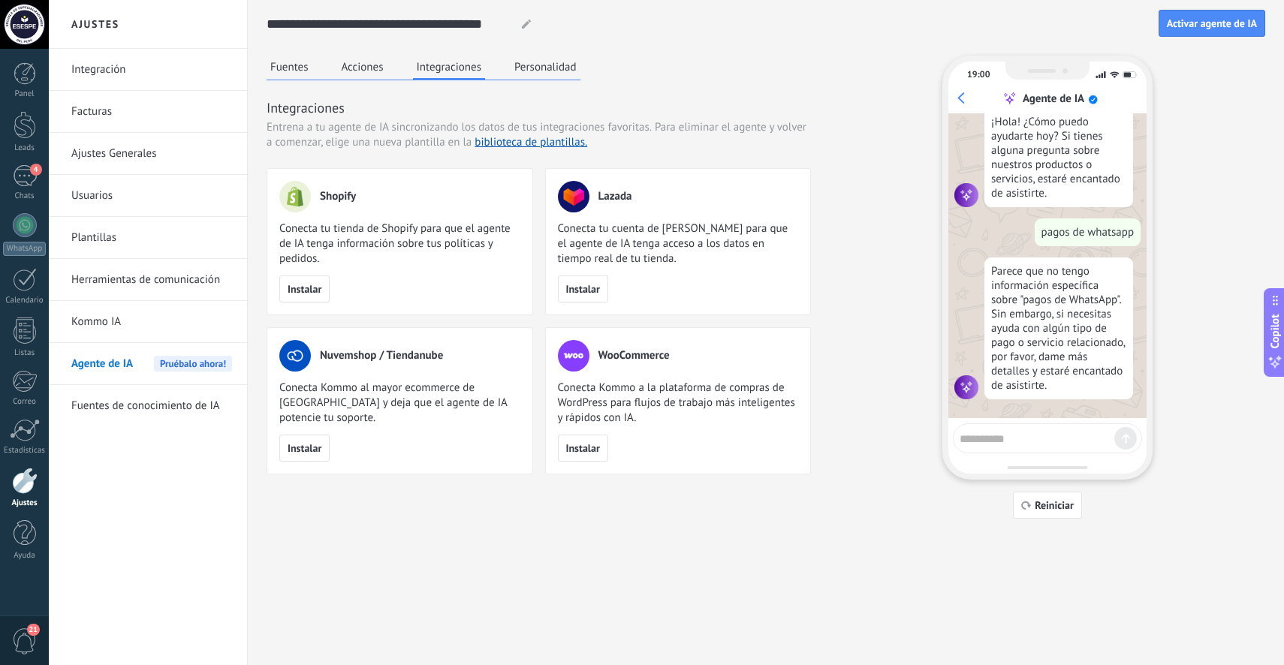
click at [355, 58] on button "Acciones" at bounding box center [363, 67] width 50 height 23
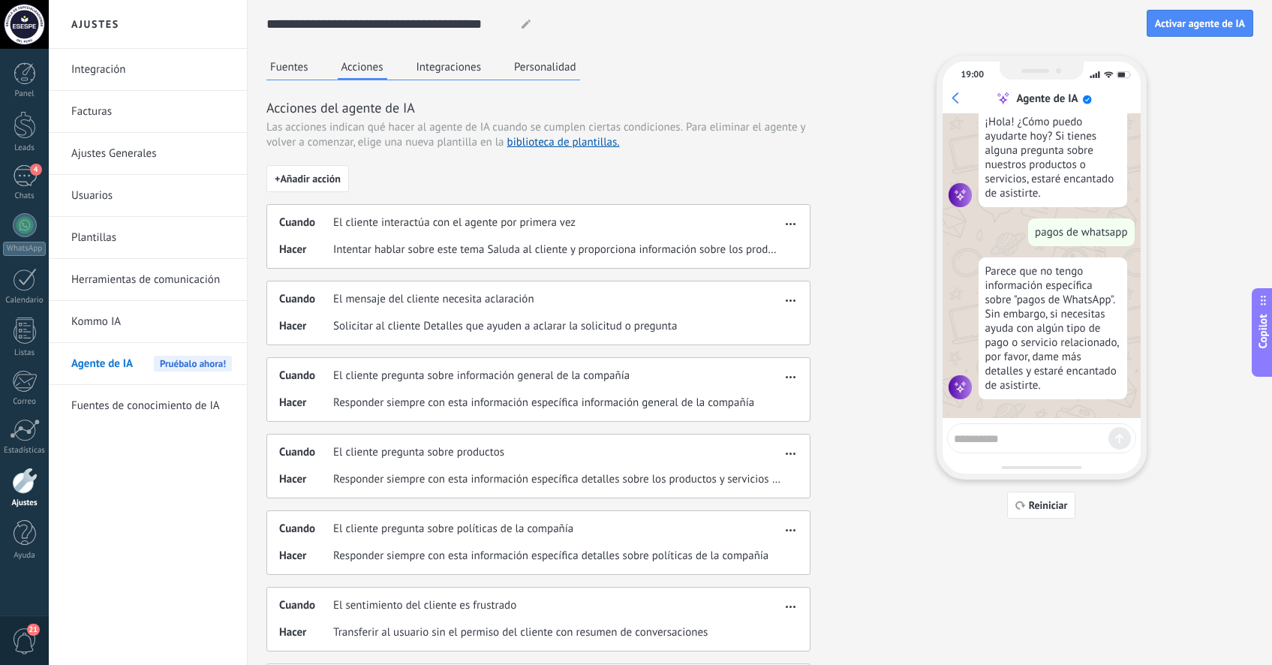
click at [299, 72] on button "Fuentes" at bounding box center [289, 67] width 46 height 23
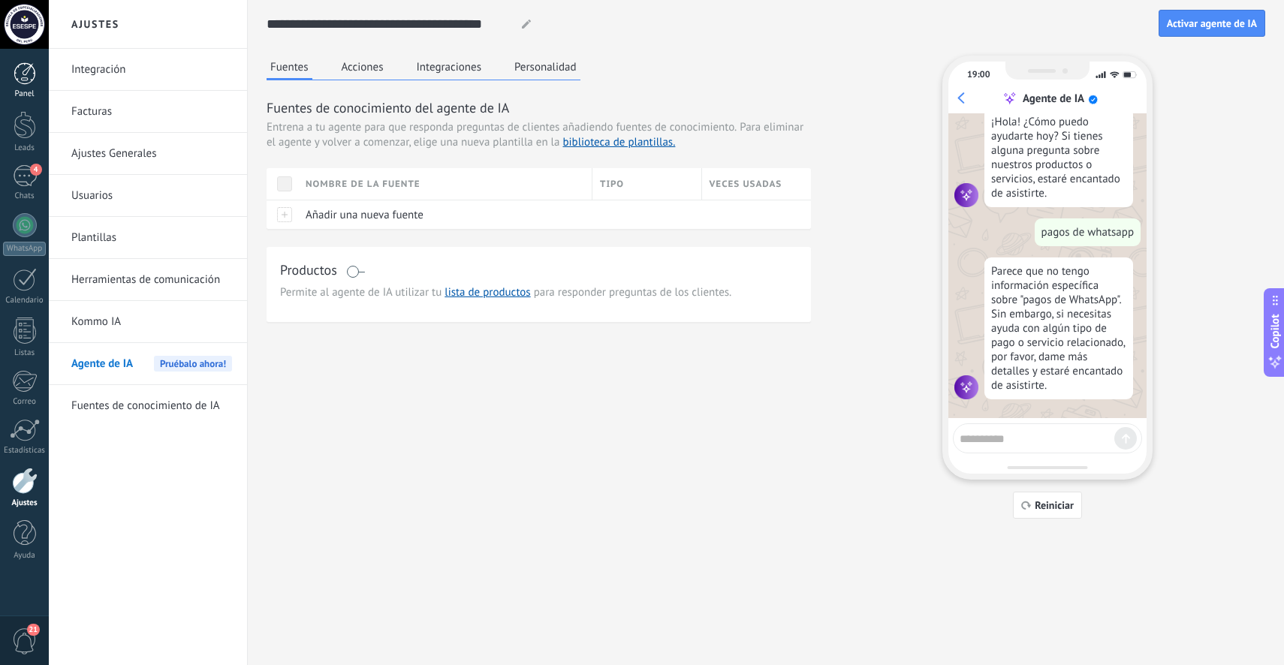
click at [26, 73] on div at bounding box center [25, 73] width 23 height 23
